Goal: Task Accomplishment & Management: Use online tool/utility

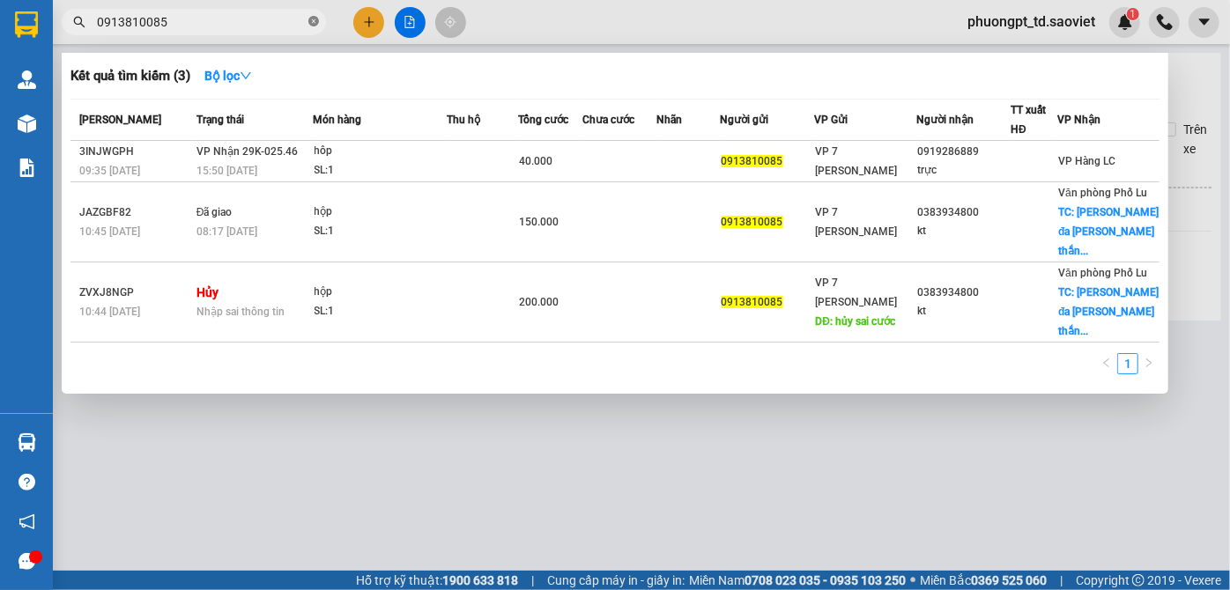
click at [315, 25] on icon "close-circle" at bounding box center [313, 21] width 11 height 11
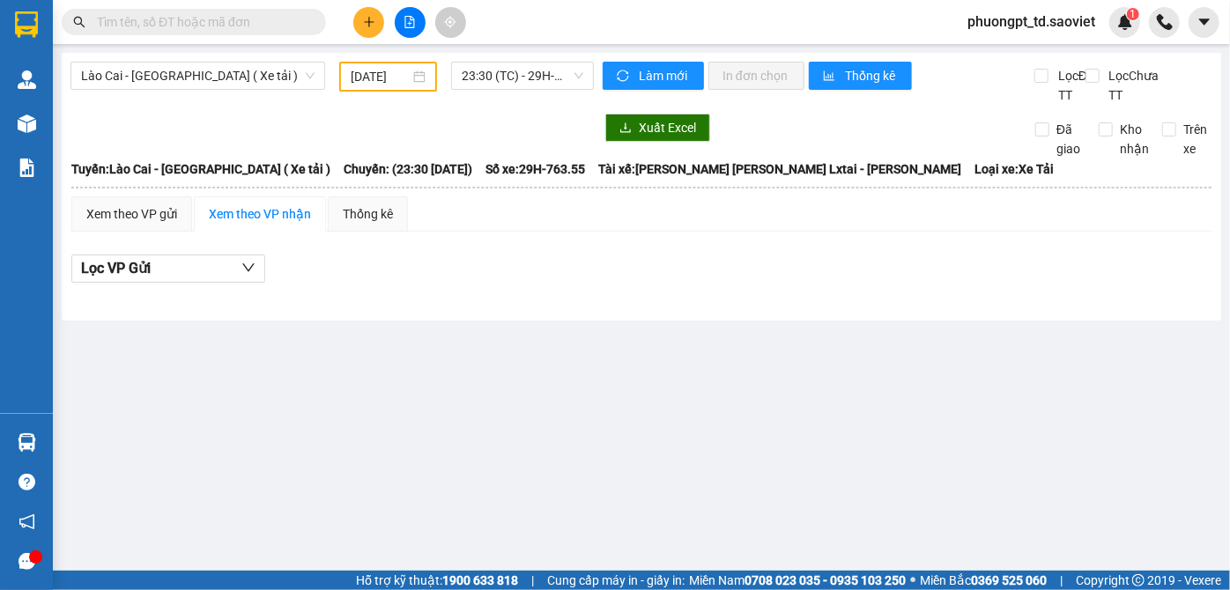
drag, startPoint x: 248, startPoint y: 21, endPoint x: 233, endPoint y: 14, distance: 17.4
click at [247, 19] on input "text" at bounding box center [201, 21] width 208 height 19
paste input "0982388199"
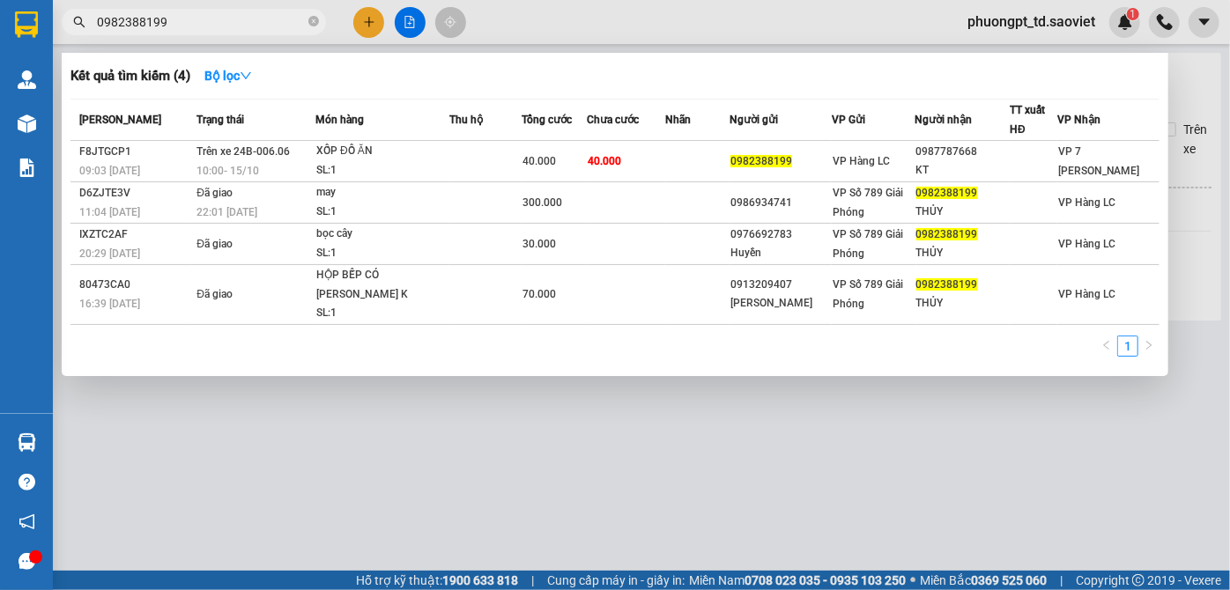
type input "0982388199"
drag, startPoint x: 315, startPoint y: 23, endPoint x: 289, endPoint y: 24, distance: 25.6
click at [315, 24] on icon "close-circle" at bounding box center [313, 21] width 11 height 11
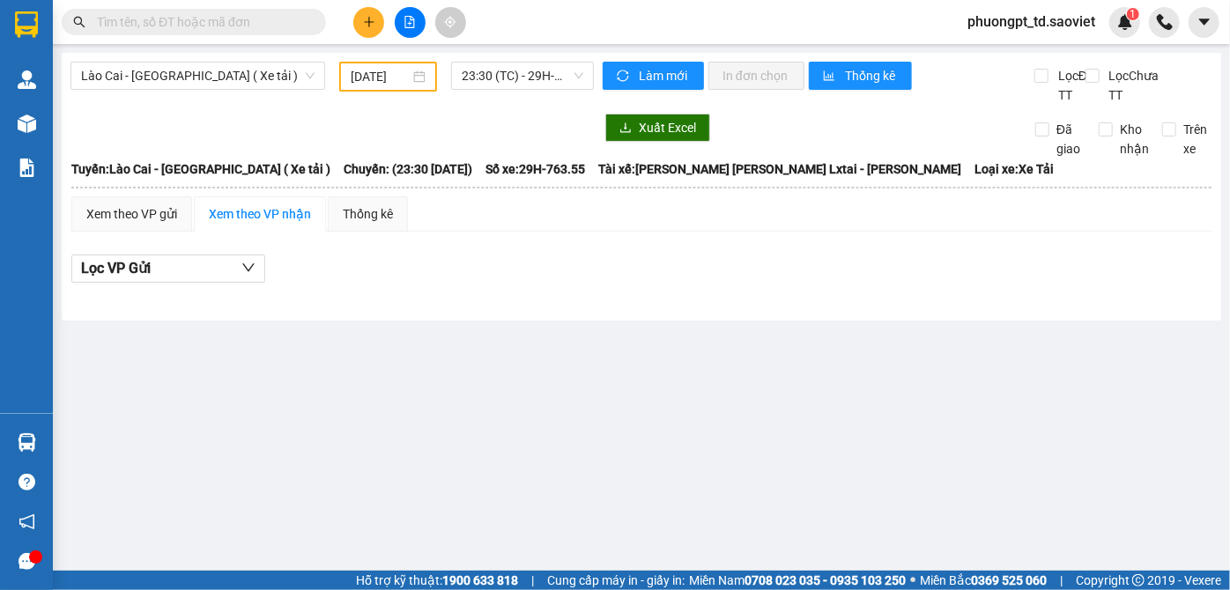
click at [265, 23] on input "text" at bounding box center [201, 21] width 208 height 19
paste input "0973765543"
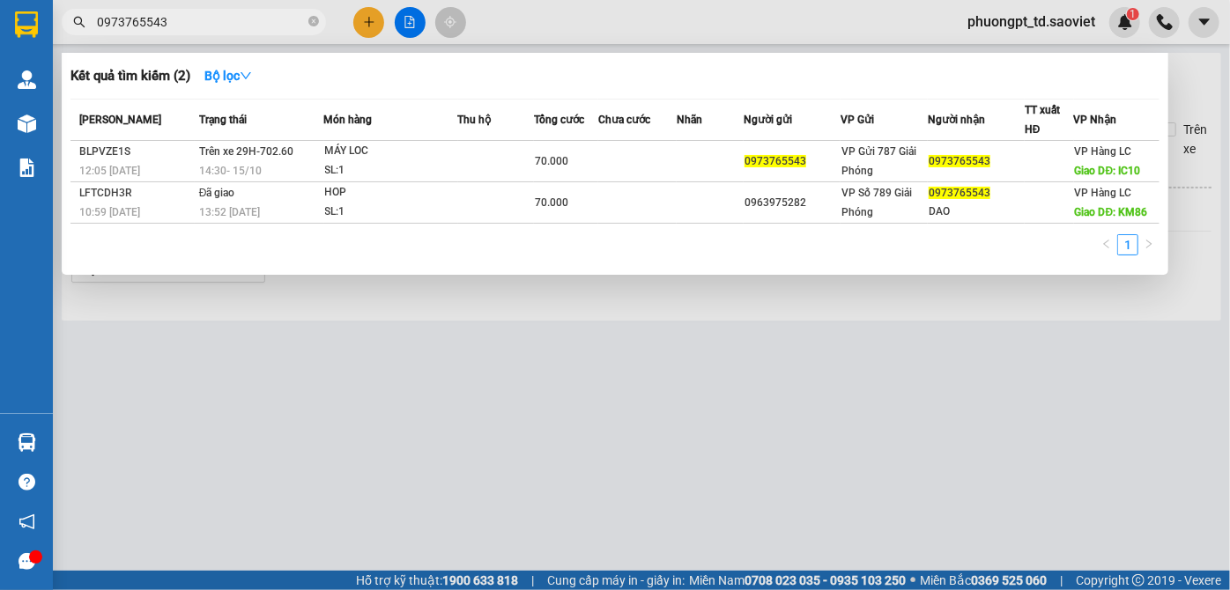
type input "0973765543"
click at [312, 24] on icon "close-circle" at bounding box center [313, 21] width 11 height 11
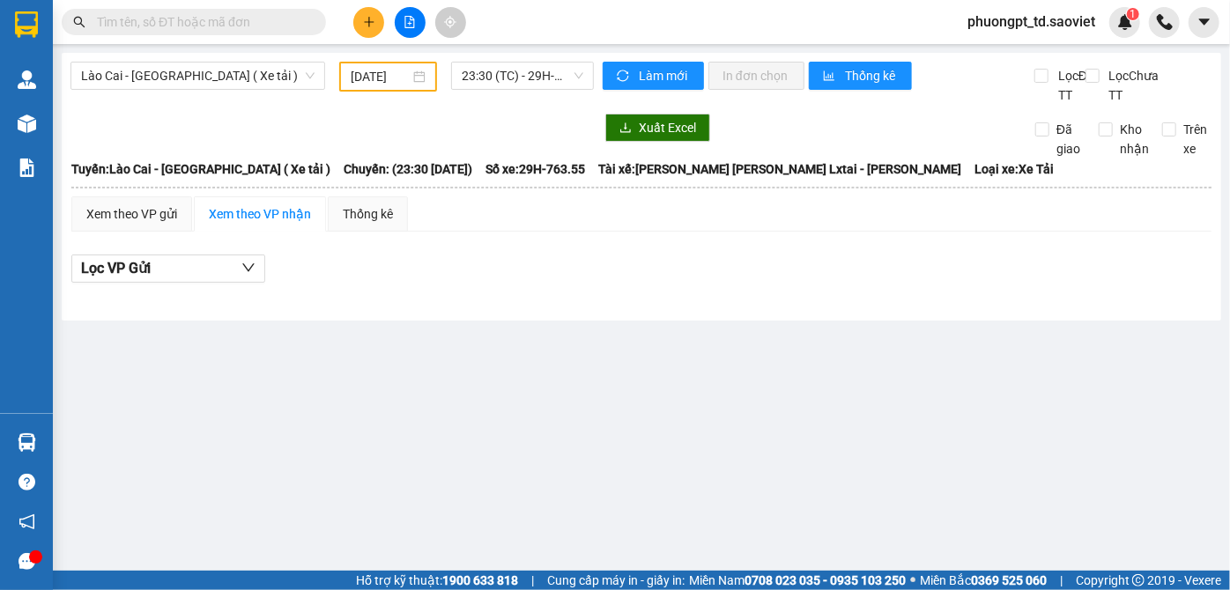
click at [284, 22] on input "text" at bounding box center [201, 21] width 208 height 19
paste input "0969790995"
type input "0969790995"
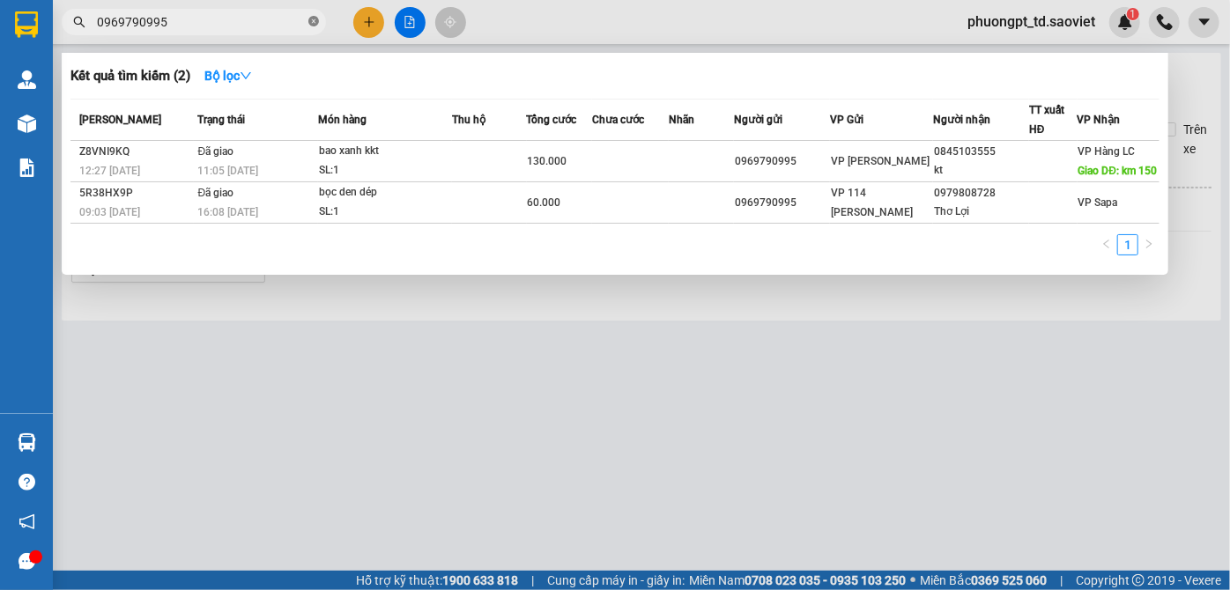
drag, startPoint x: 315, startPoint y: 22, endPoint x: 295, endPoint y: 31, distance: 21.3
click at [314, 21] on icon "close-circle" at bounding box center [313, 21] width 11 height 11
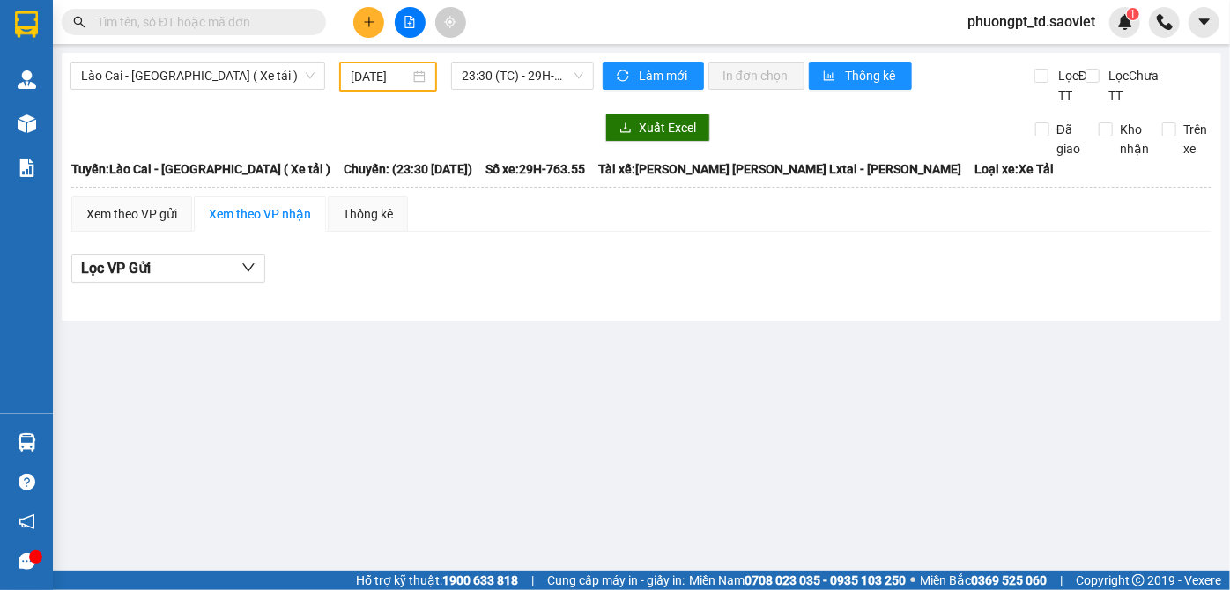
drag, startPoint x: 276, startPoint y: 26, endPoint x: 233, endPoint y: 10, distance: 46.3
click at [262, 27] on input "text" at bounding box center [201, 21] width 208 height 19
type input "9"
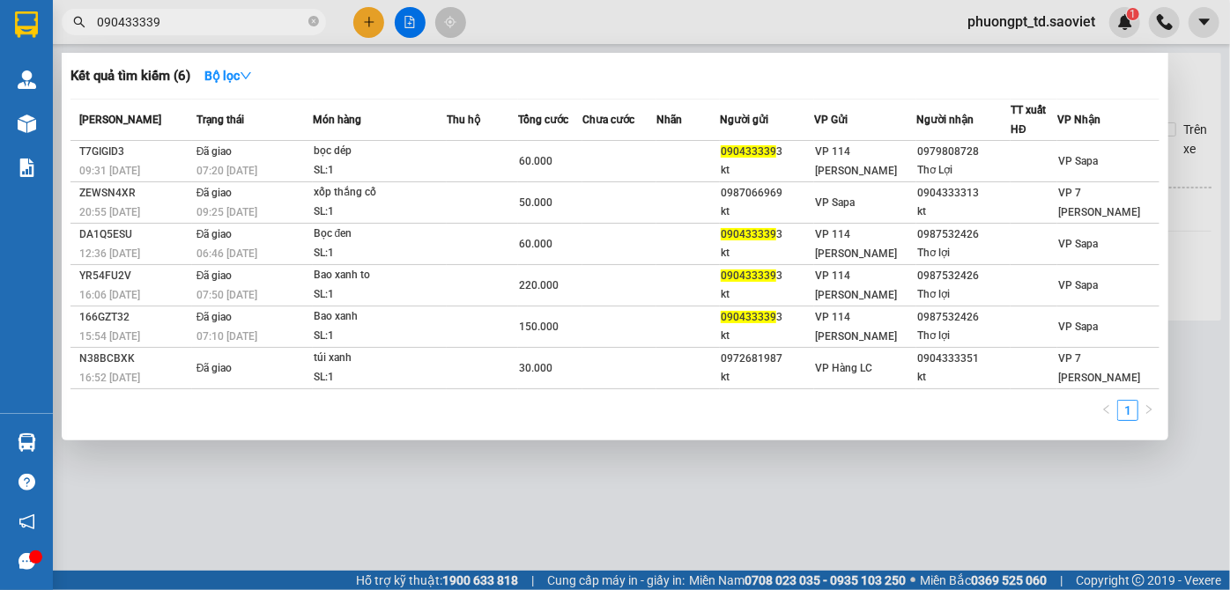
type input "0904333393"
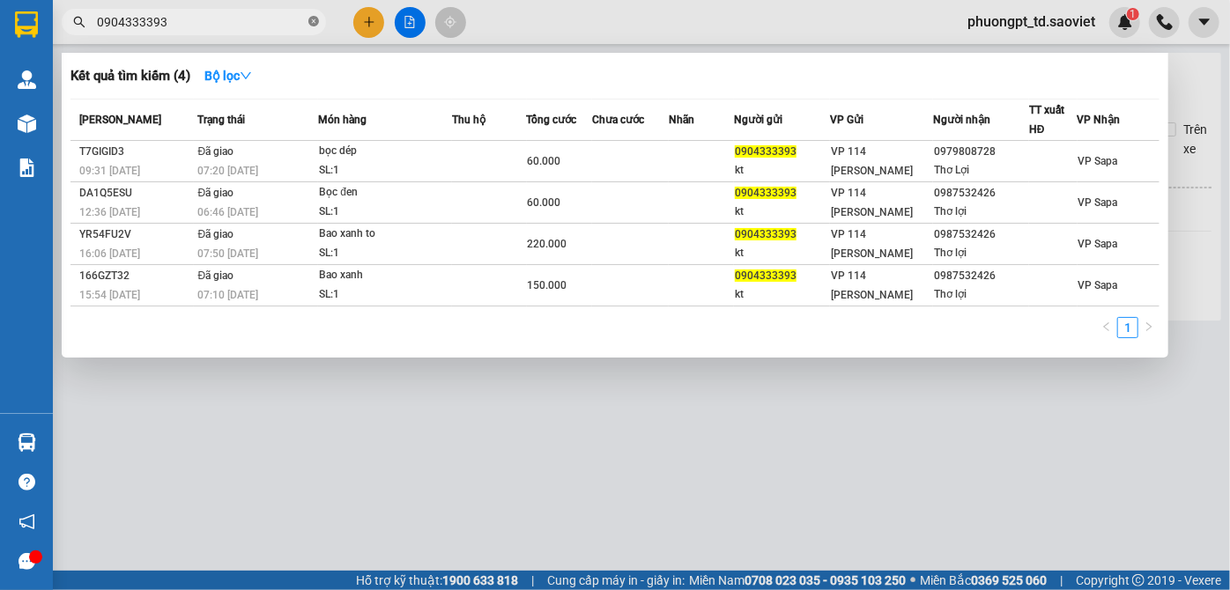
click at [313, 19] on icon "close-circle" at bounding box center [313, 21] width 11 height 11
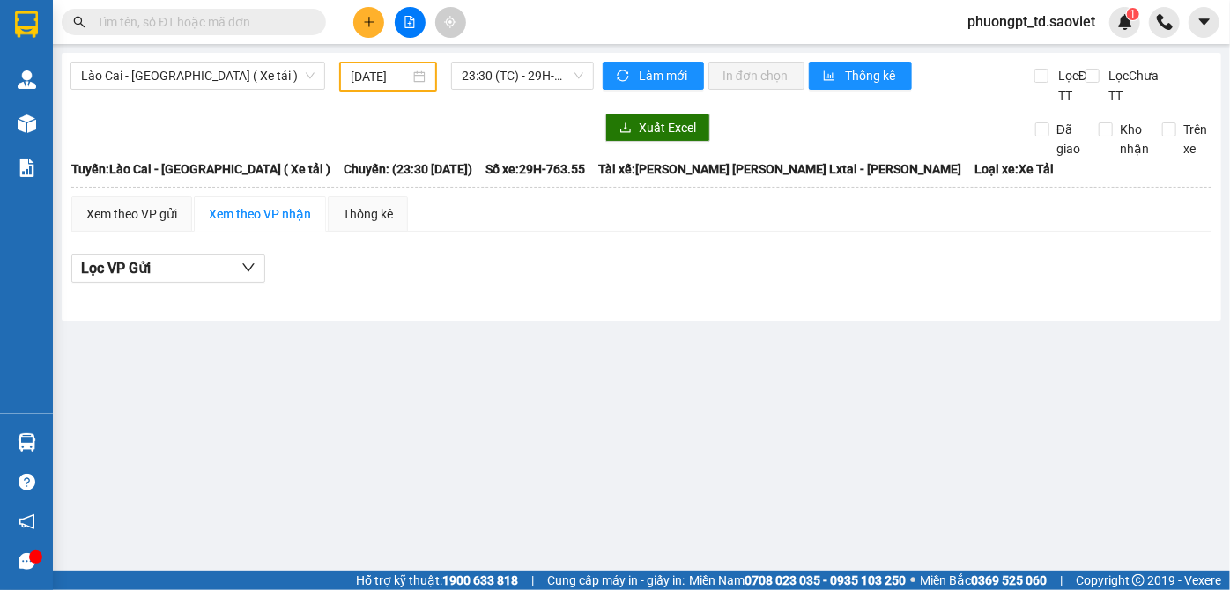
click at [240, 22] on input "text" at bounding box center [201, 21] width 208 height 19
paste input "0336863555"
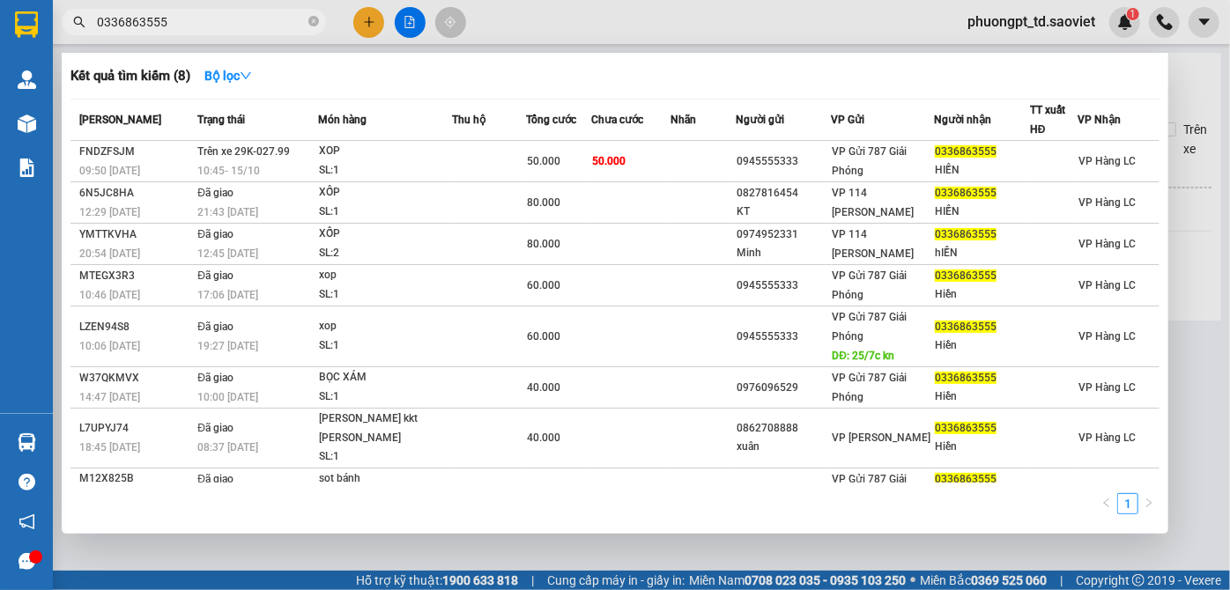
type input "0336863555"
click at [314, 23] on icon "close-circle" at bounding box center [313, 21] width 11 height 11
